Goal: Task Accomplishment & Management: Manage account settings

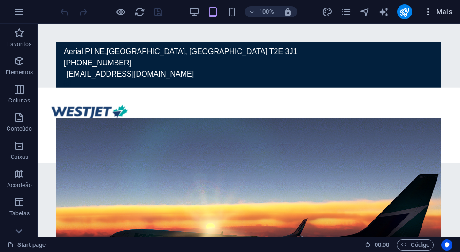
click at [446, 10] on span "Mais" at bounding box center [437, 11] width 29 height 9
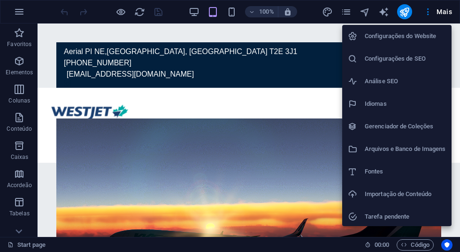
click at [383, 218] on h6 "Tarefa pendente" at bounding box center [405, 216] width 81 height 11
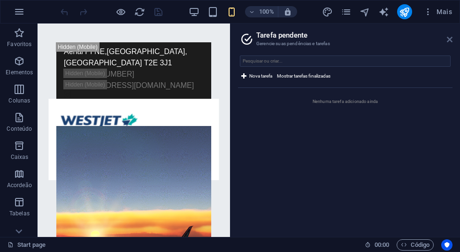
drag, startPoint x: 452, startPoint y: 41, endPoint x: 410, endPoint y: 18, distance: 47.9
click at [452, 41] on icon at bounding box center [450, 40] width 6 height 8
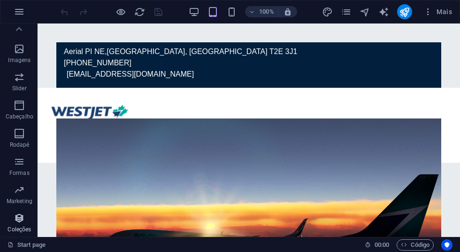
scroll to position [209, 0]
click at [22, 15] on icon "button" at bounding box center [19, 11] width 11 height 11
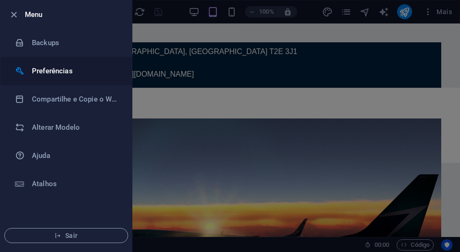
click at [37, 77] on li "Preferências" at bounding box center [65, 71] width 131 height 28
select select "pt"
select select "all"
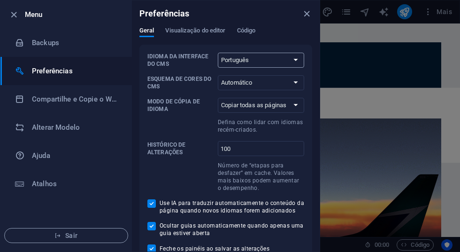
select select "en"
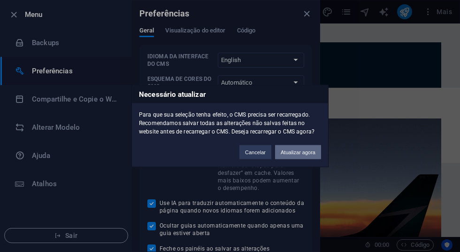
click at [300, 149] on button "Atualizar agora" at bounding box center [298, 152] width 46 height 14
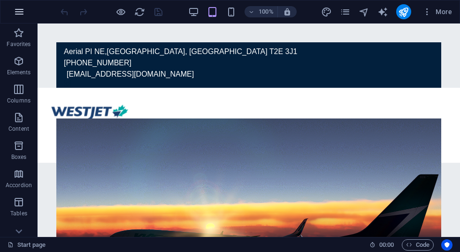
click at [20, 9] on icon "button" at bounding box center [19, 11] width 11 height 11
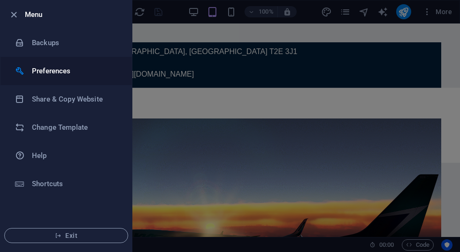
click at [50, 71] on h6 "Preferences" at bounding box center [75, 70] width 87 height 11
select select "en"
select select "all"
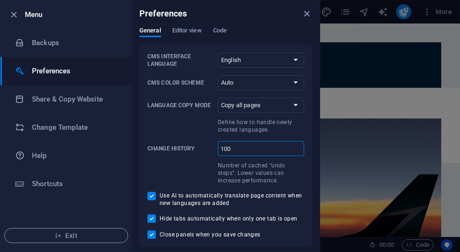
click at [251, 148] on input "100" at bounding box center [261, 148] width 86 height 15
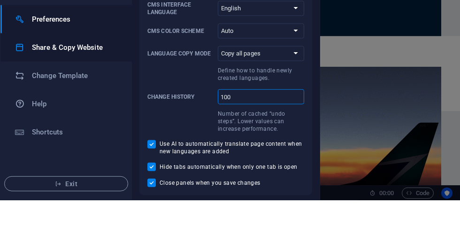
click at [93, 93] on h6 "Share & Copy Website" at bounding box center [75, 98] width 87 height 11
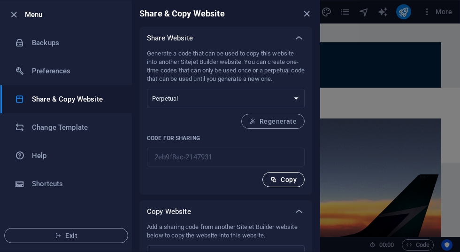
click at [278, 180] on span "Copy" at bounding box center [283, 180] width 26 height 8
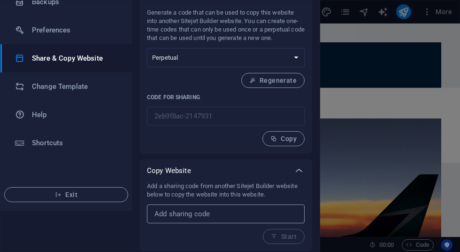
scroll to position [41, 0]
